Goal: Task Accomplishment & Management: Manage account settings

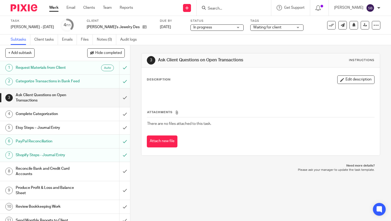
click at [54, 8] on link "Work" at bounding box center [53, 7] width 9 height 5
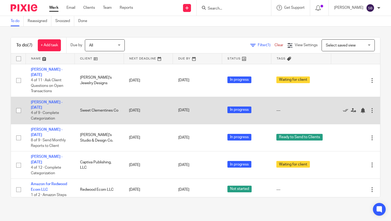
scroll to position [1, 0]
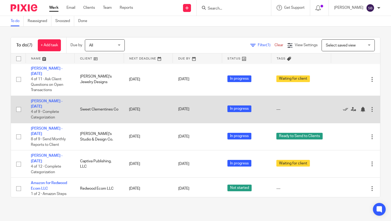
click at [60, 99] on td "[PERSON_NAME] - [DATE] 4 of 9 · Complete Categorization" at bounding box center [50, 109] width 49 height 27
click at [60, 103] on link "[PERSON_NAME] - [DATE]" at bounding box center [47, 103] width 32 height 9
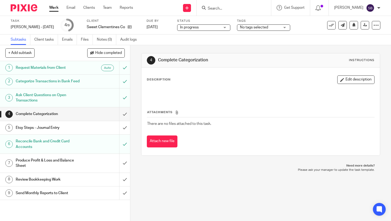
click at [54, 8] on link "Work" at bounding box center [53, 7] width 9 height 5
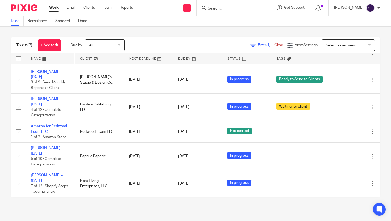
scroll to position [62, 0]
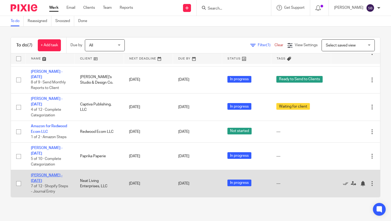
click at [51, 175] on link "[PERSON_NAME] - [DATE]" at bounding box center [47, 178] width 32 height 9
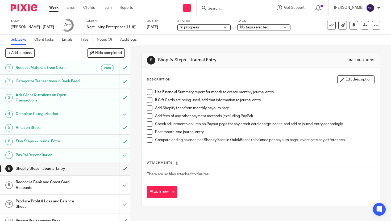
scroll to position [1, 0]
click at [53, 8] on link "Work" at bounding box center [53, 7] width 9 height 5
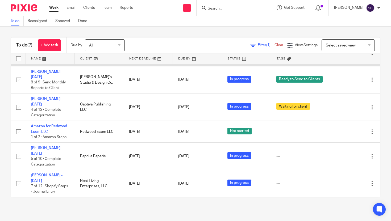
scroll to position [62, 0]
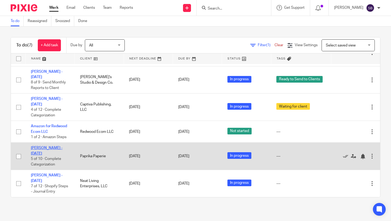
click at [40, 150] on link "[PERSON_NAME] - [DATE]" at bounding box center [47, 150] width 32 height 9
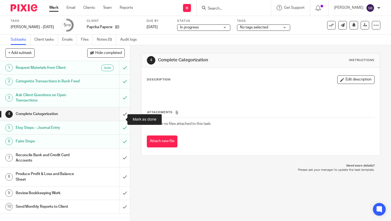
click at [118, 120] on input "submit" at bounding box center [65, 113] width 130 height 13
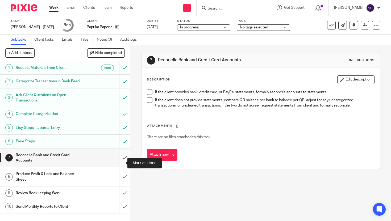
click at [119, 163] on input "submit" at bounding box center [65, 158] width 130 height 19
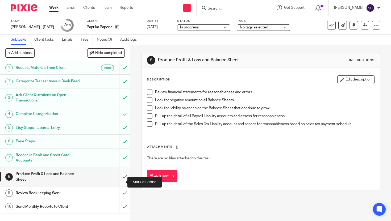
click at [119, 181] on input "submit" at bounding box center [65, 177] width 130 height 19
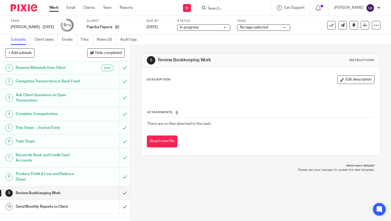
click at [249, 26] on span "No tags selected" at bounding box center [254, 28] width 28 height 4
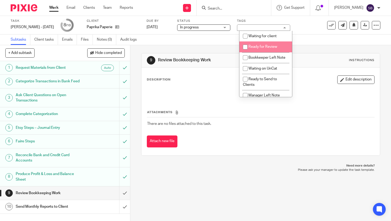
click at [245, 48] on input "checkbox" at bounding box center [245, 47] width 10 height 10
checkbox input "true"
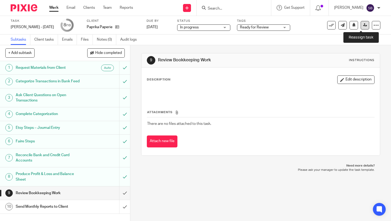
click at [363, 26] on icon at bounding box center [365, 25] width 4 height 4
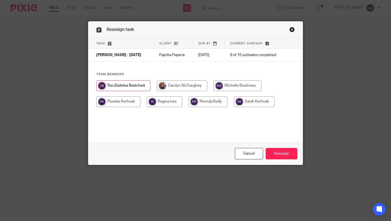
click at [229, 85] on input "radio" at bounding box center [238, 86] width 48 height 11
radio input "true"
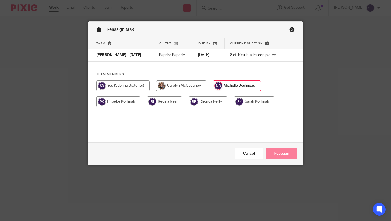
click at [280, 156] on input "Reassign" at bounding box center [282, 153] width 32 height 11
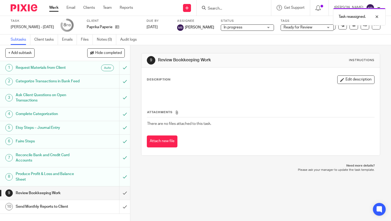
click at [55, 7] on link "Work" at bounding box center [53, 7] width 9 height 5
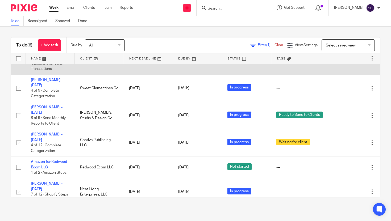
scroll to position [34, 0]
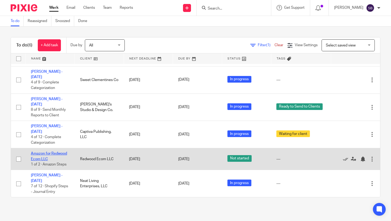
click at [61, 153] on link "Amazon for Redwood Ecom LLC" at bounding box center [49, 156] width 36 height 9
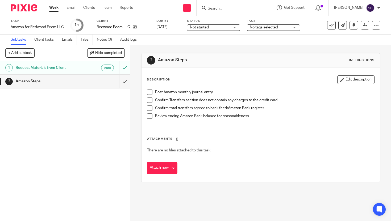
click at [250, 28] on span "No tags selected" at bounding box center [264, 28] width 28 height 4
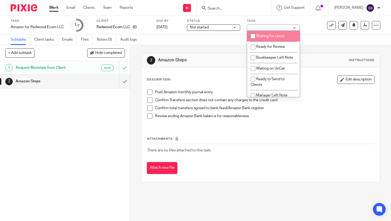
click at [254, 35] on input "checkbox" at bounding box center [253, 36] width 10 height 10
checkbox input "true"
click at [51, 7] on link "Work" at bounding box center [53, 7] width 9 height 5
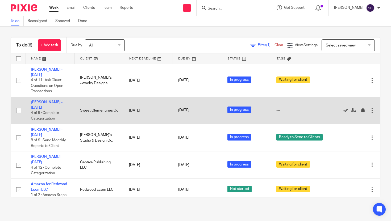
scroll to position [34, 0]
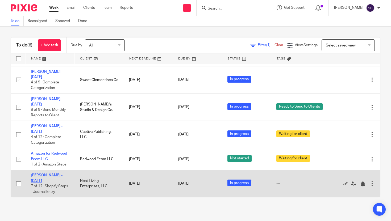
click at [56, 174] on link "[PERSON_NAME] - [DATE]" at bounding box center [47, 178] width 32 height 9
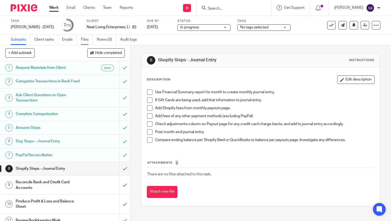
click at [85, 43] on link "Files" at bounding box center [87, 40] width 12 height 10
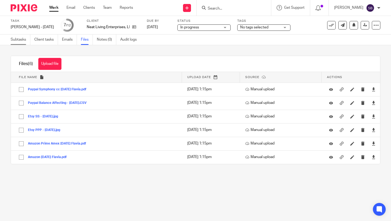
click at [22, 36] on link "Subtasks" at bounding box center [21, 40] width 20 height 10
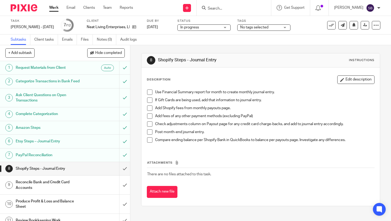
click at [69, 173] on h1 "Shopify Steps - Journal Entry" at bounding box center [48, 169] width 65 height 8
